Goal: Find specific page/section: Locate a particular part of the current website

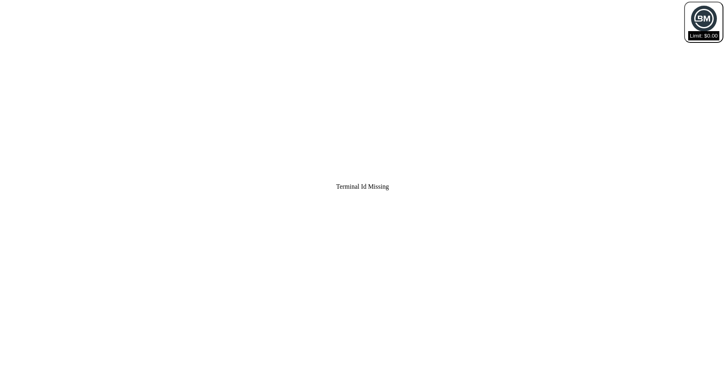
click at [371, 186] on div "Terminal Id Missing" at bounding box center [362, 186] width 725 height 373
click at [346, 188] on div "Terminal Id Missing" at bounding box center [362, 186] width 725 height 373
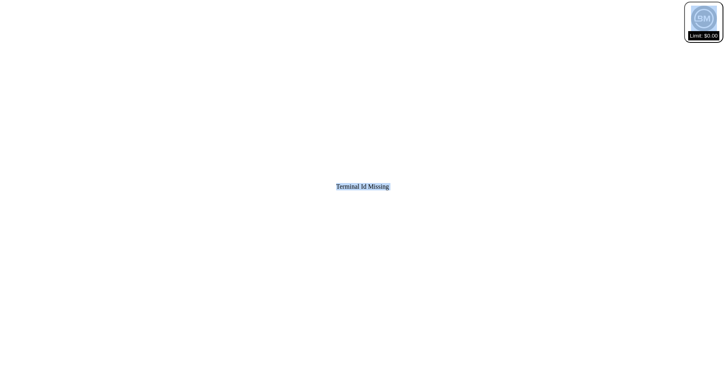
click at [346, 188] on div "Terminal Id Missing" at bounding box center [362, 186] width 725 height 373
